Goal: Task Accomplishment & Management: Use online tool/utility

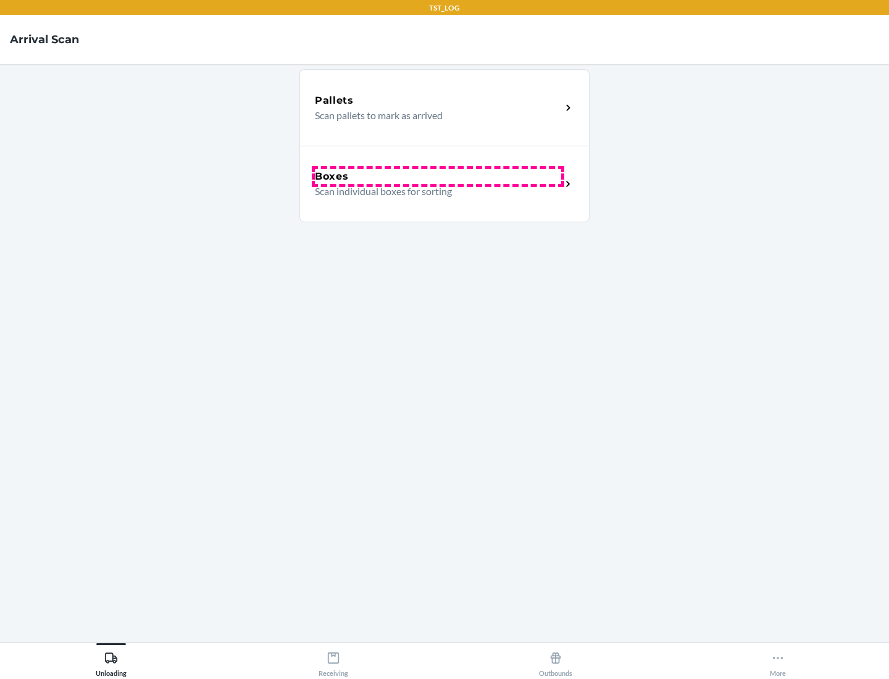
click at [438, 177] on div "Boxes" at bounding box center [438, 176] width 246 height 15
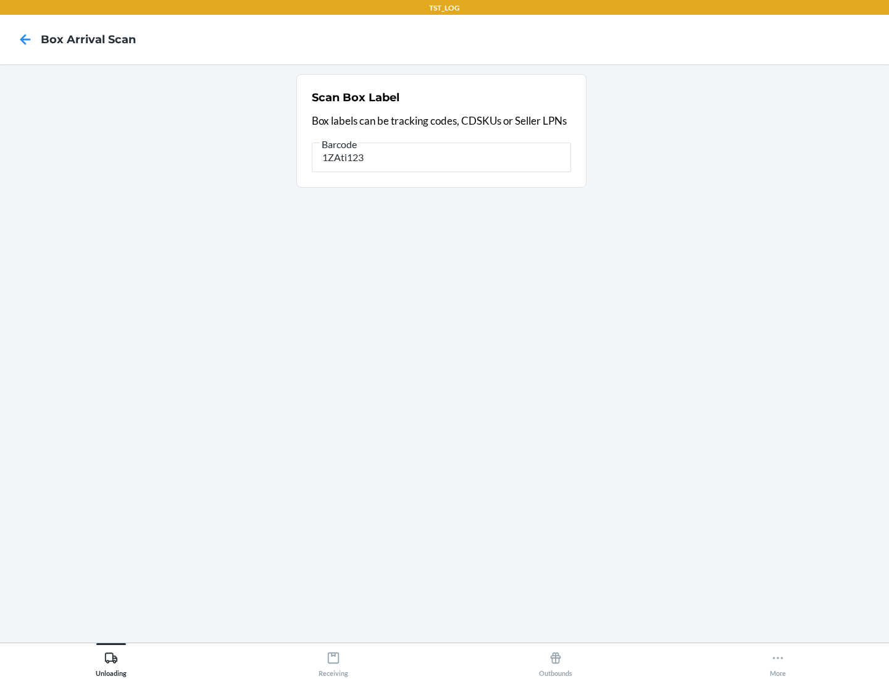
type input "1ZAti123"
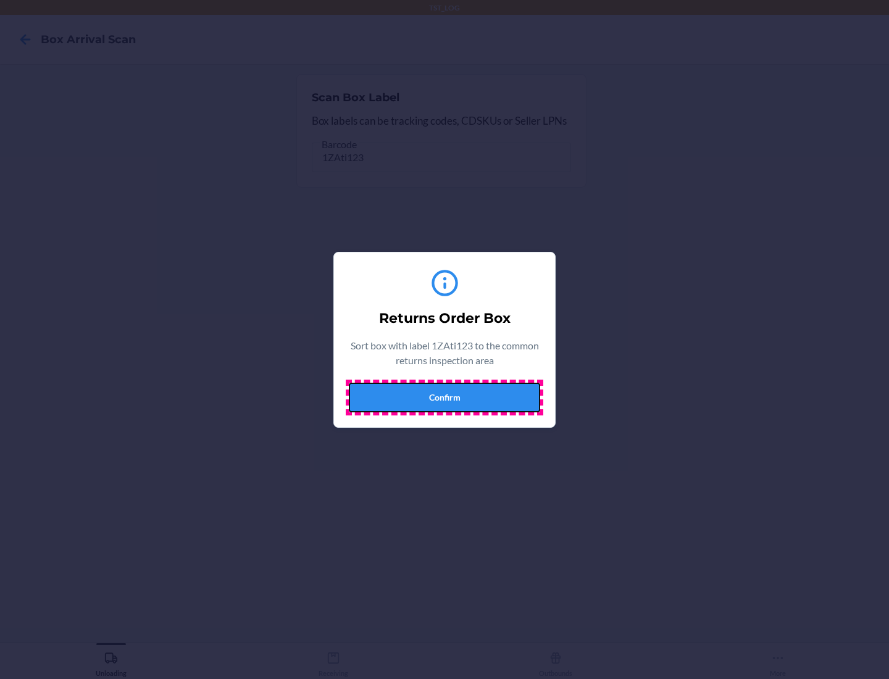
click at [444, 397] on button "Confirm" at bounding box center [444, 398] width 191 height 30
